Goal: Transaction & Acquisition: Subscribe to service/newsletter

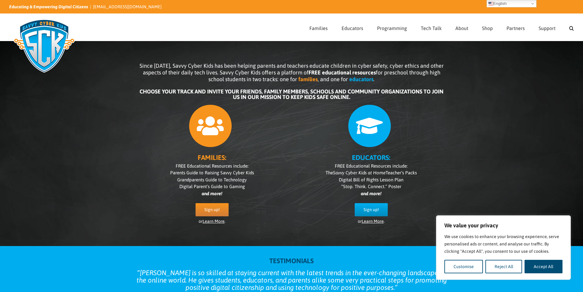
click at [212, 118] on icon at bounding box center [210, 125] width 43 height 43
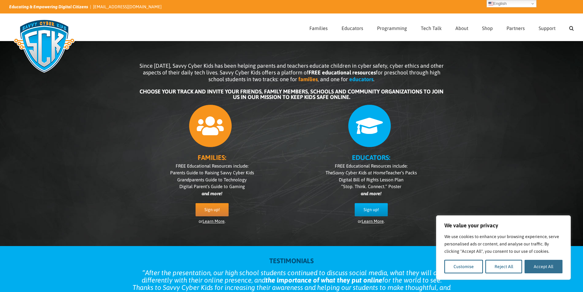
click at [538, 261] on button "Accept All" at bounding box center [544, 266] width 38 height 13
checkbox input "true"
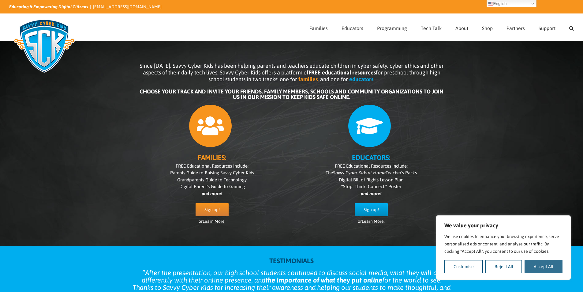
checkbox input "true"
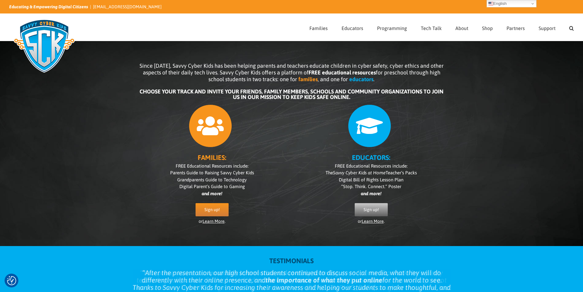
click at [374, 211] on span "Sign up!" at bounding box center [371, 209] width 15 height 5
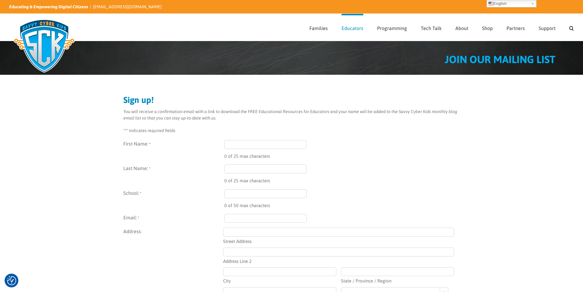
click at [240, 143] on input "First Name: *" at bounding box center [265, 144] width 83 height 9
